Goal: Find specific page/section: Find specific page/section

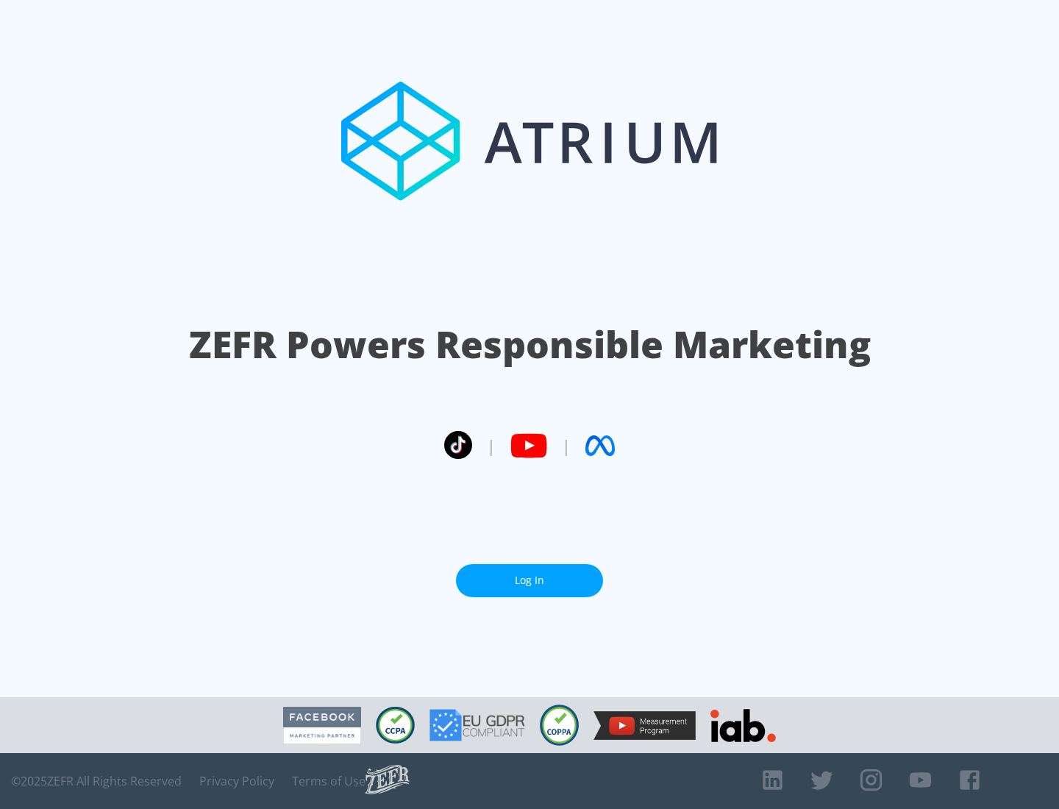
click at [529, 574] on link "Log In" at bounding box center [529, 580] width 147 height 33
